Goal: Information Seeking & Learning: Learn about a topic

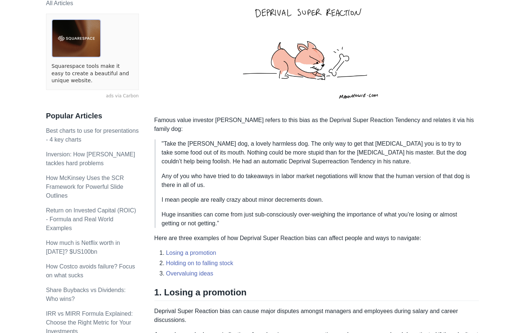
scroll to position [172, 0]
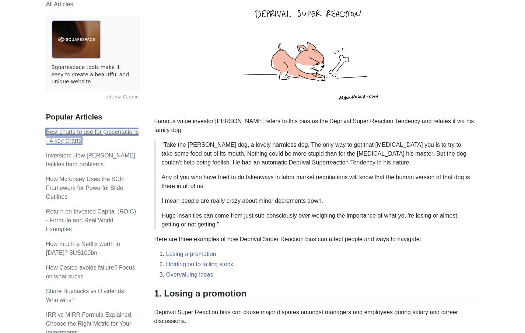
click at [78, 134] on link "Best charts to use for presentations - 4 key charts" at bounding box center [92, 136] width 93 height 15
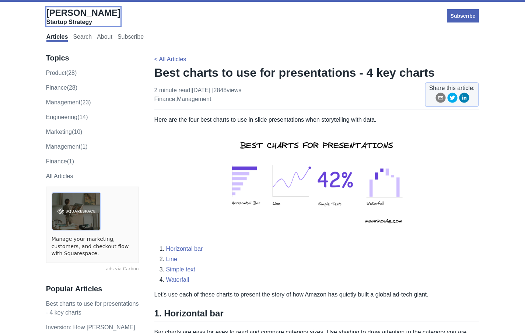
click at [80, 11] on span "[PERSON_NAME]" at bounding box center [83, 13] width 74 height 10
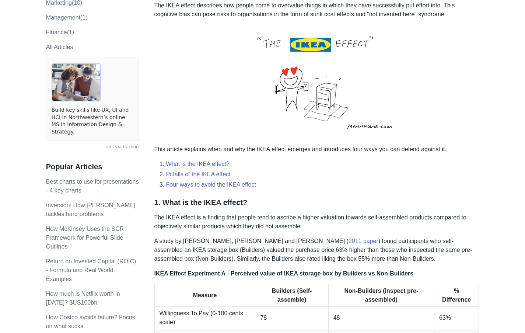
scroll to position [141, 0]
